Goal: Information Seeking & Learning: Learn about a topic

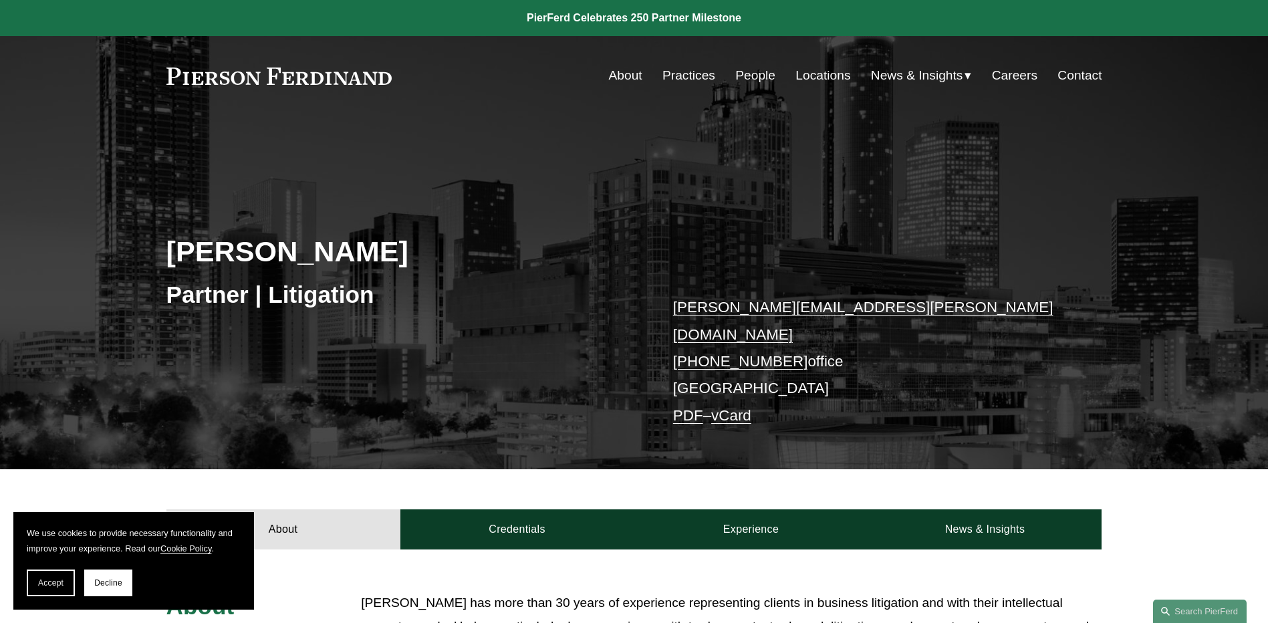
click at [992, 69] on link "Careers" at bounding box center [1014, 75] width 45 height 25
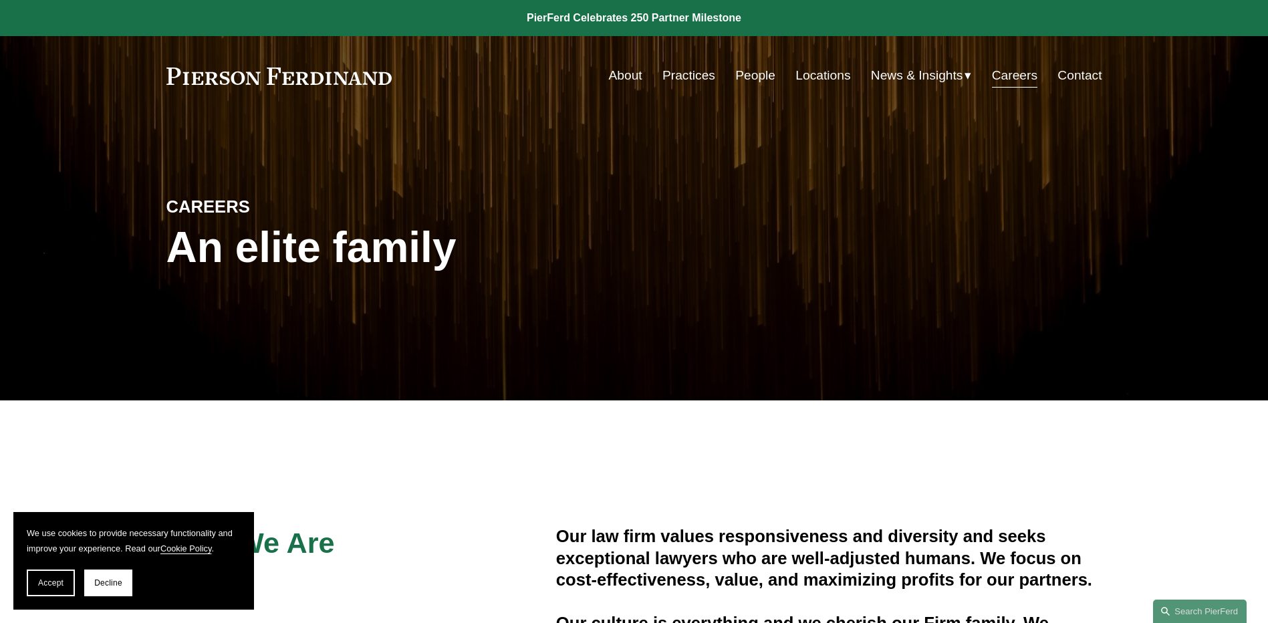
click at [671, 83] on link "Practices" at bounding box center [688, 75] width 53 height 25
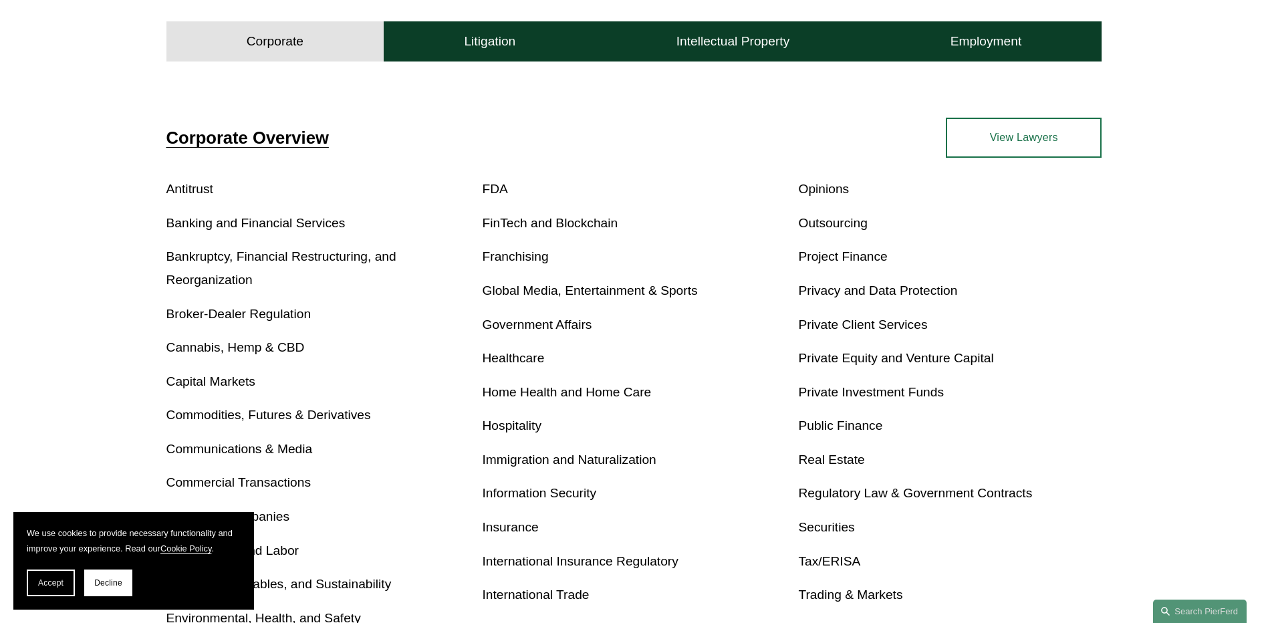
scroll to position [468, 0]
